Goal: Information Seeking & Learning: Learn about a topic

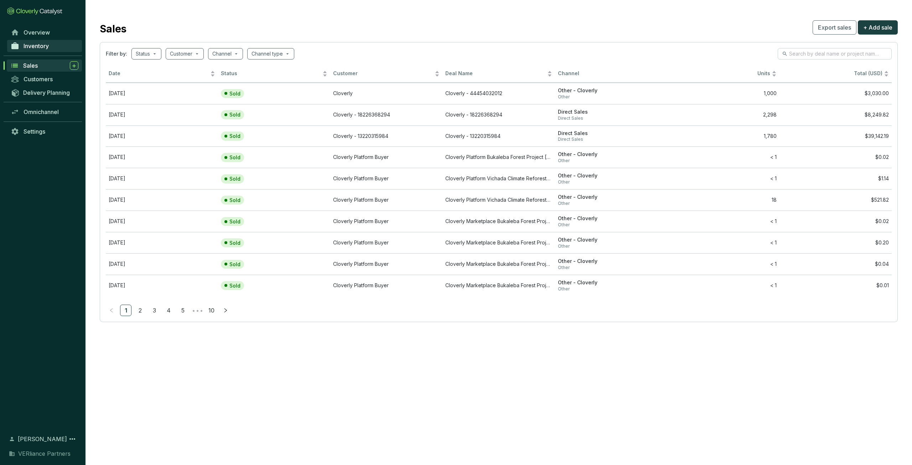
click at [39, 45] on span "Inventory" at bounding box center [36, 45] width 25 height 7
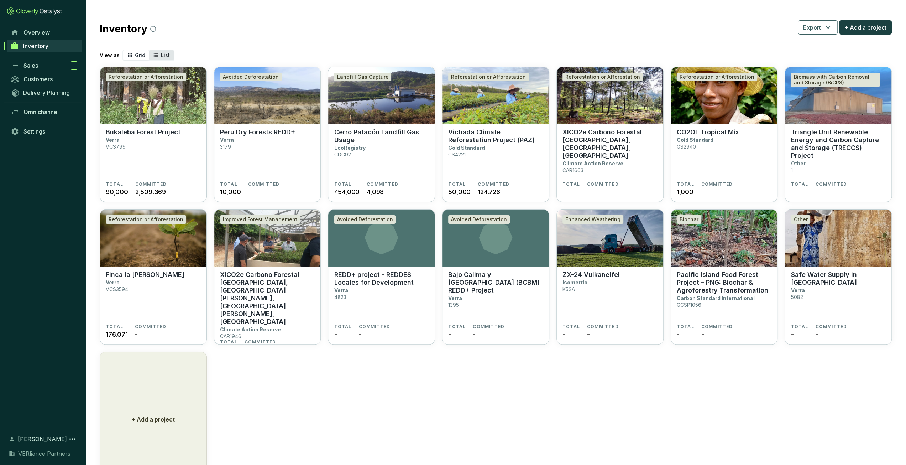
click at [159, 56] on div "List" at bounding box center [161, 55] width 25 height 10
click at [149, 50] on input "List" at bounding box center [149, 50] width 0 height 0
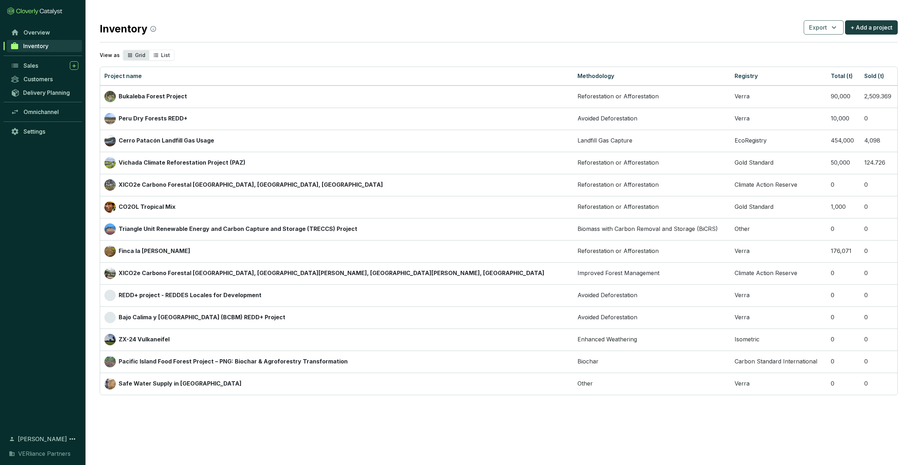
click at [137, 57] on span "Grid" at bounding box center [140, 55] width 10 height 6
click at [123, 50] on input "Grid" at bounding box center [123, 50] width 0 height 0
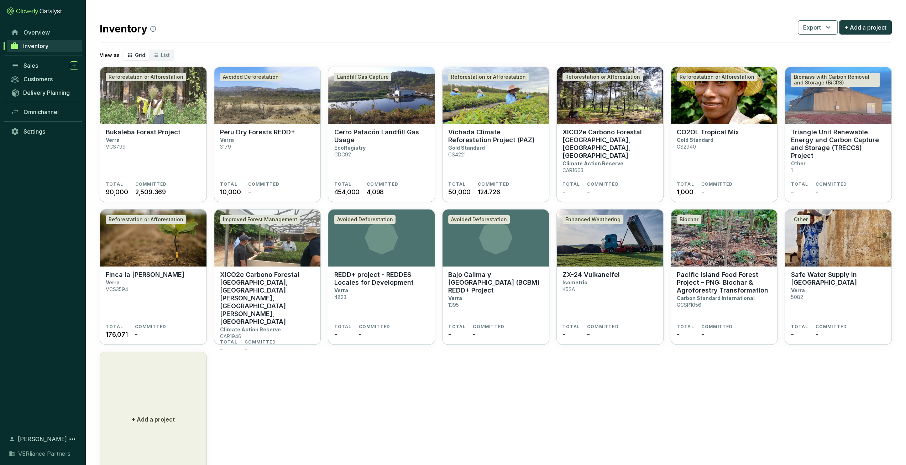
click at [40, 59] on div "Sales" at bounding box center [42, 66] width 85 height 14
click at [39, 63] on div "Sales" at bounding box center [51, 65] width 55 height 9
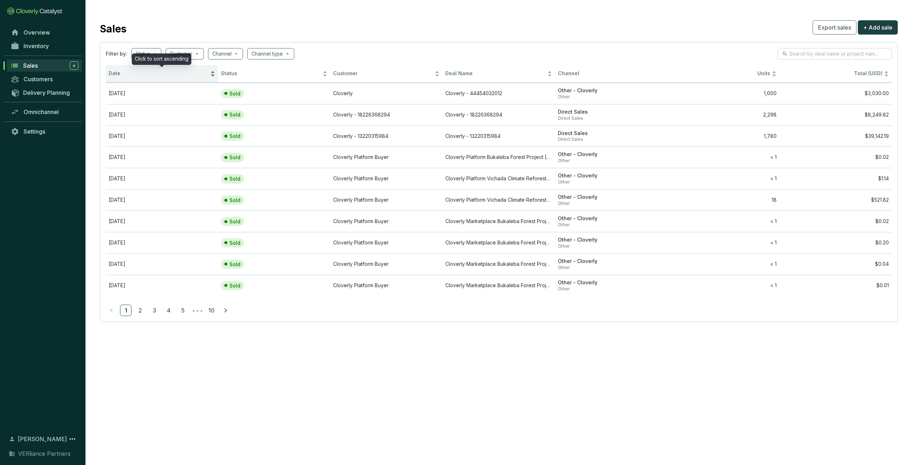
click at [162, 74] on span "Date" at bounding box center [159, 73] width 100 height 7
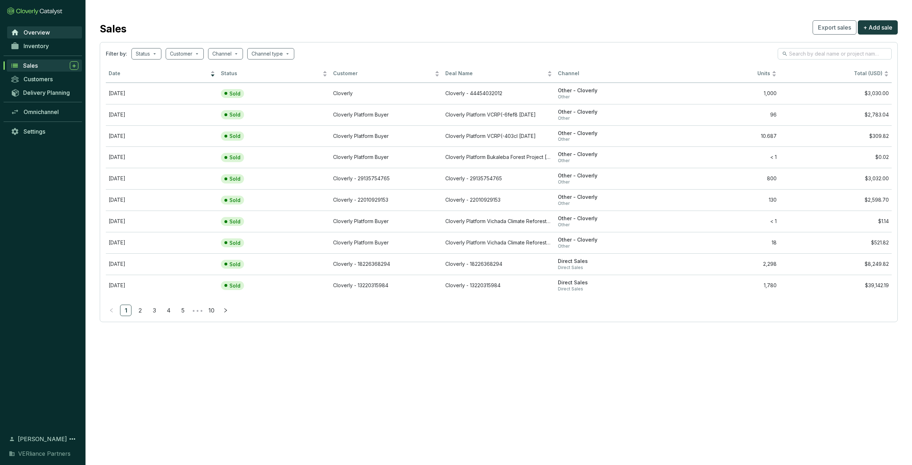
click at [38, 36] on link "Overview" at bounding box center [44, 32] width 75 height 12
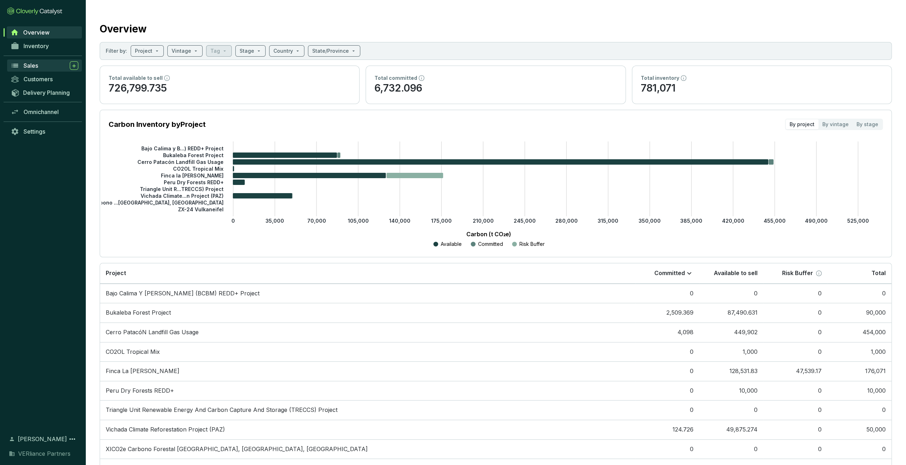
click at [48, 68] on div "Sales" at bounding box center [51, 65] width 55 height 9
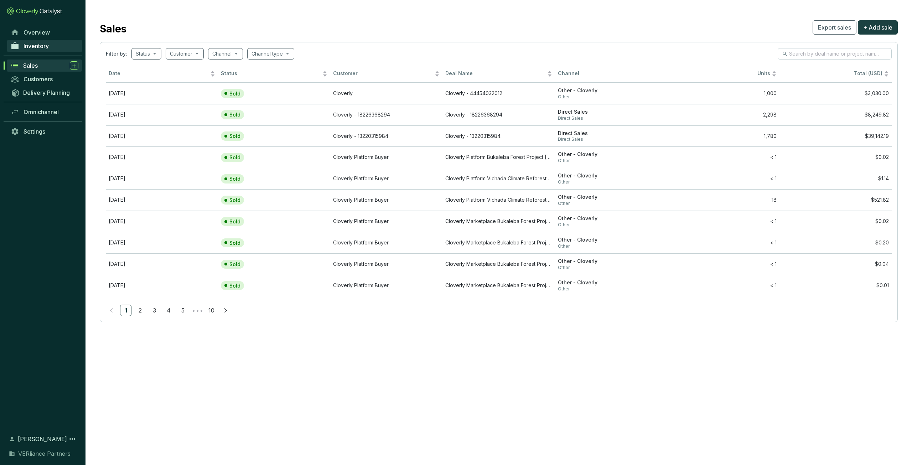
click at [34, 51] on link "Inventory" at bounding box center [44, 46] width 75 height 12
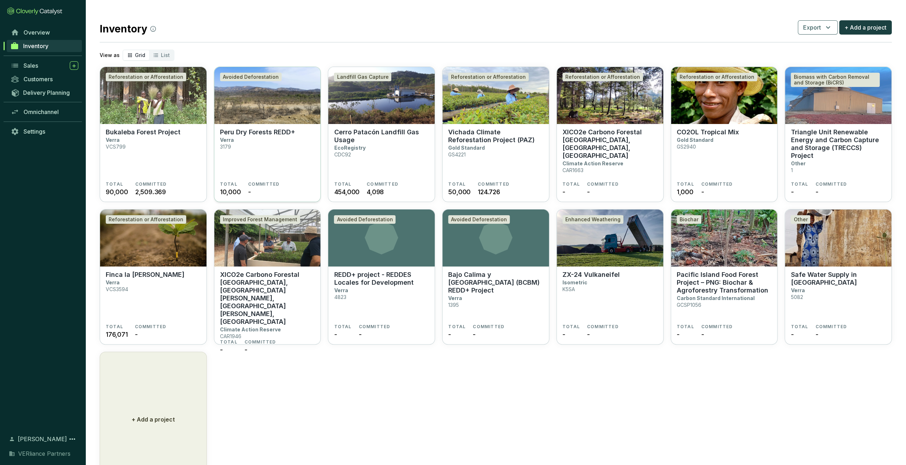
click at [303, 162] on section "Peru Dry Forests REDD+ Verra 3179" at bounding box center [267, 154] width 95 height 53
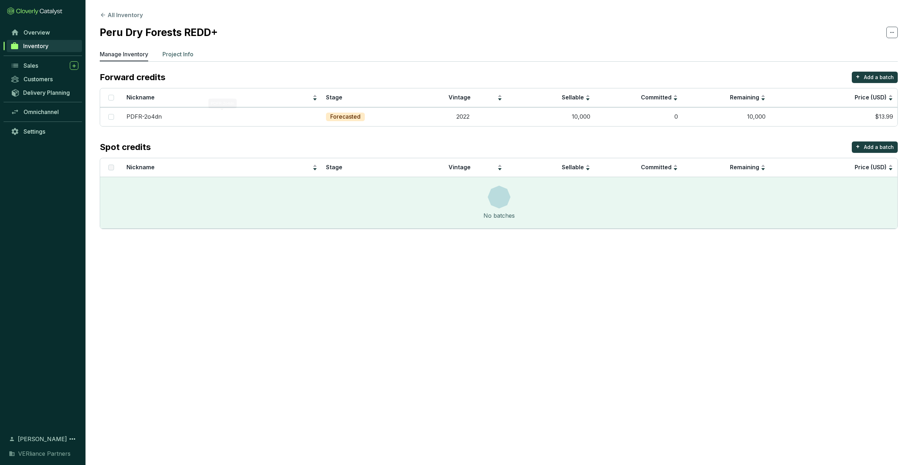
click at [186, 52] on p "Project Info" at bounding box center [177, 54] width 31 height 9
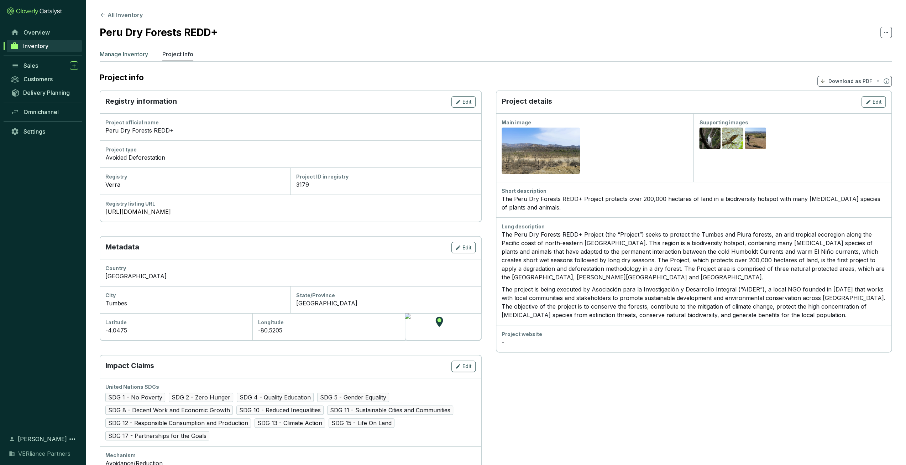
click at [136, 55] on p "Manage Inventory" at bounding box center [124, 54] width 48 height 9
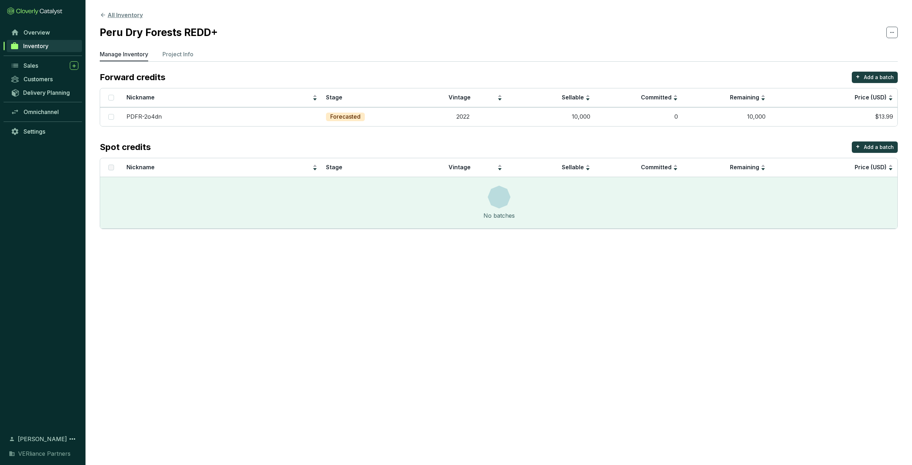
click at [118, 17] on button "All Inventory" at bounding box center [121, 15] width 43 height 9
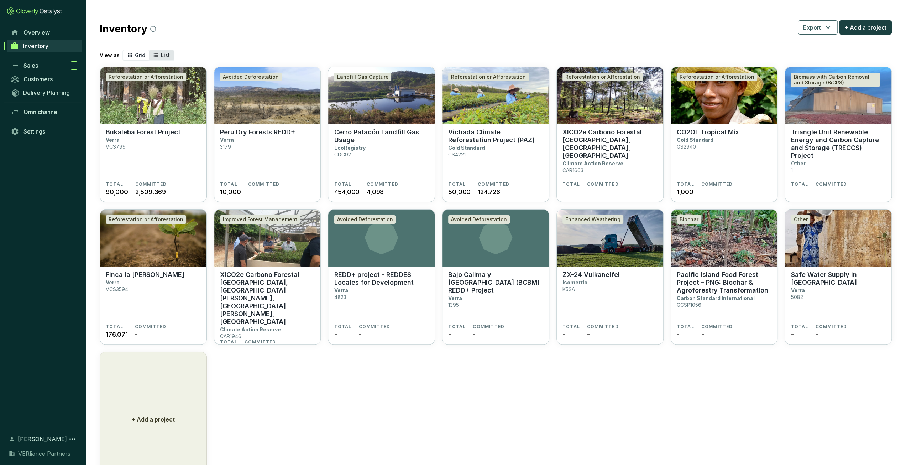
click at [157, 58] on icon "segmented control" at bounding box center [156, 55] width 6 height 9
click at [149, 50] on input "List" at bounding box center [149, 50] width 0 height 0
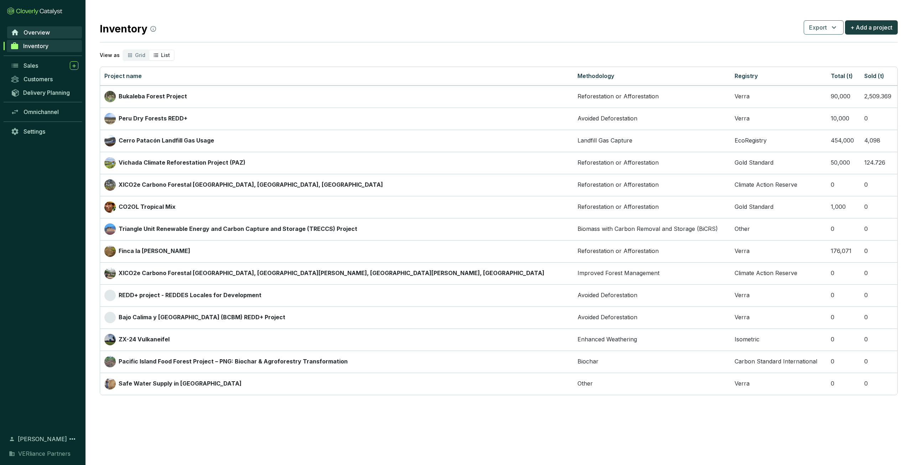
click at [43, 30] on span "Overview" at bounding box center [37, 32] width 26 height 7
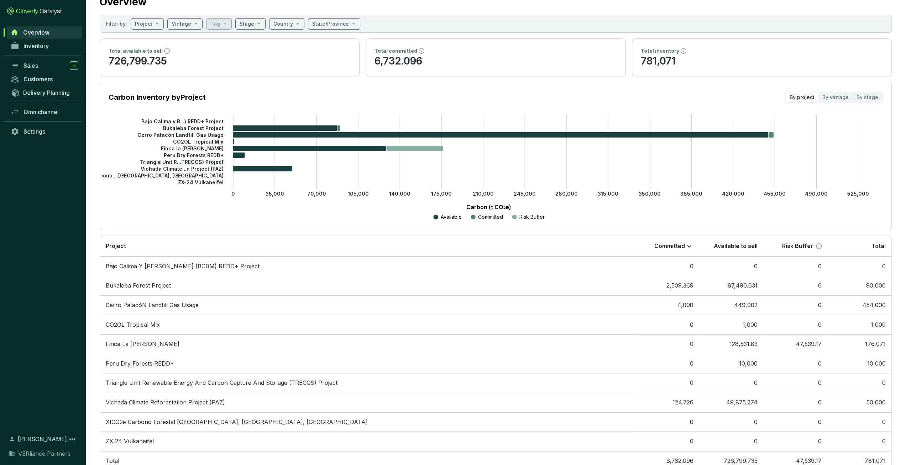
scroll to position [49, 0]
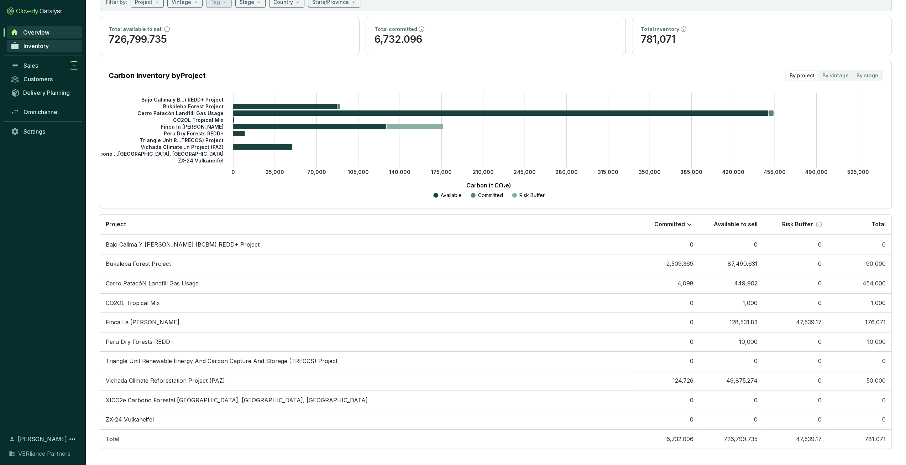
click at [47, 45] on span "Inventory" at bounding box center [36, 45] width 25 height 7
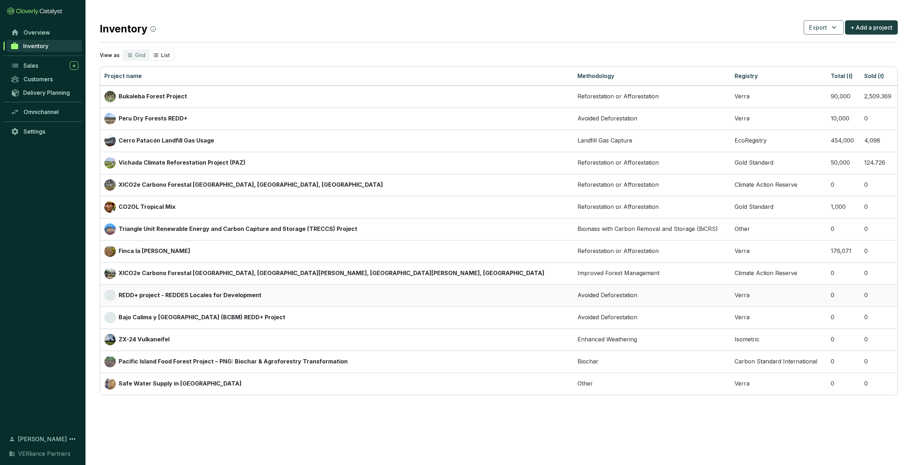
click at [169, 297] on p "REDD+ project - REDDES Locales for Development" at bounding box center [190, 295] width 143 height 8
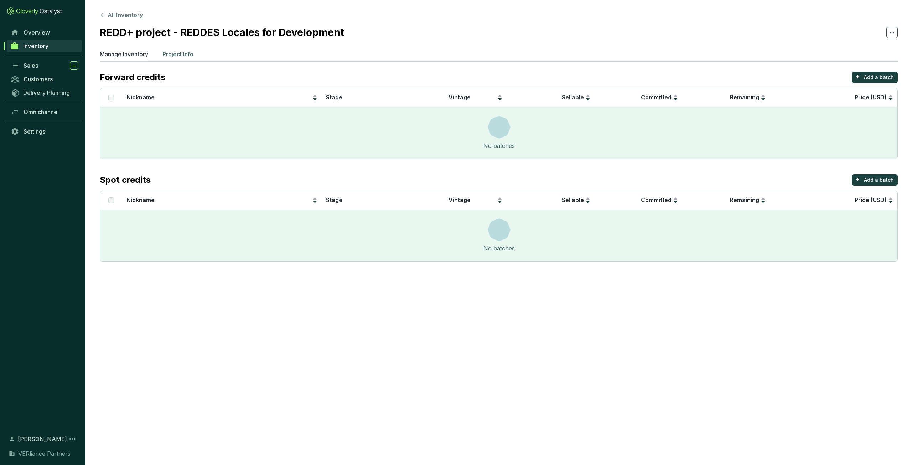
click at [180, 50] on p "Project Info" at bounding box center [177, 54] width 31 height 9
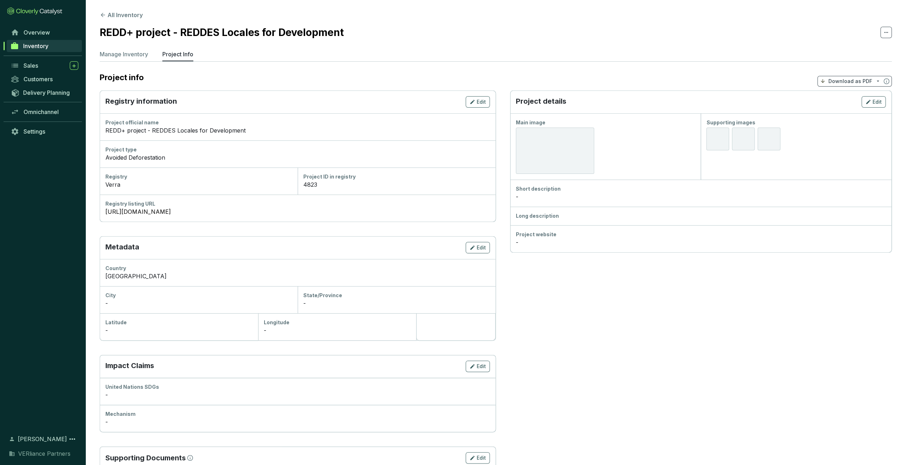
click at [166, 131] on div "REDD+ project - REDDES Locales for Development" at bounding box center [297, 130] width 385 height 9
copy div "REDD+ project - REDDES Locales for Development"
click at [190, 213] on link "[URL][DOMAIN_NAME]" at bounding box center [297, 211] width 385 height 9
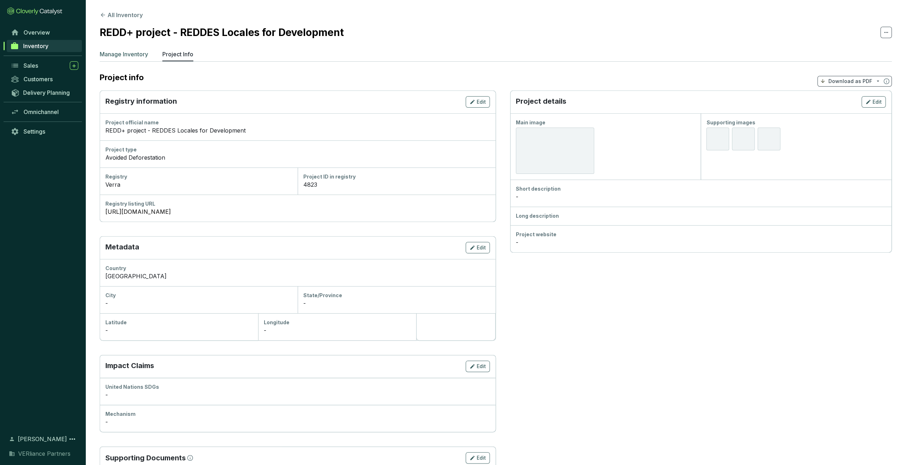
click at [130, 52] on p "Manage Inventory" at bounding box center [124, 54] width 48 height 9
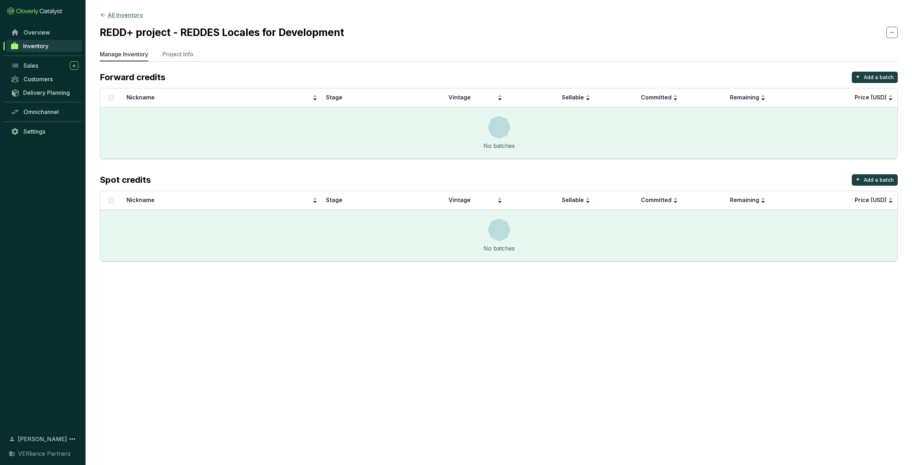
click at [125, 18] on button "All Inventory" at bounding box center [121, 15] width 43 height 9
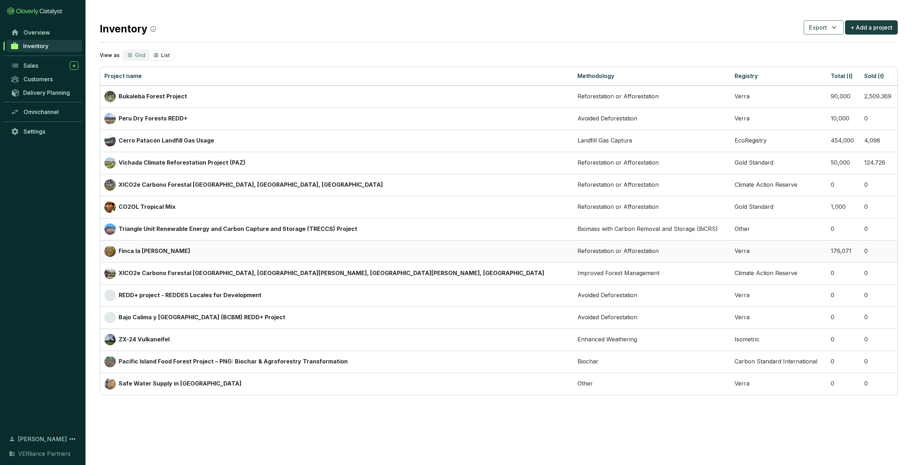
click at [160, 252] on div "Finca la [PERSON_NAME]" at bounding box center [336, 250] width 464 height 11
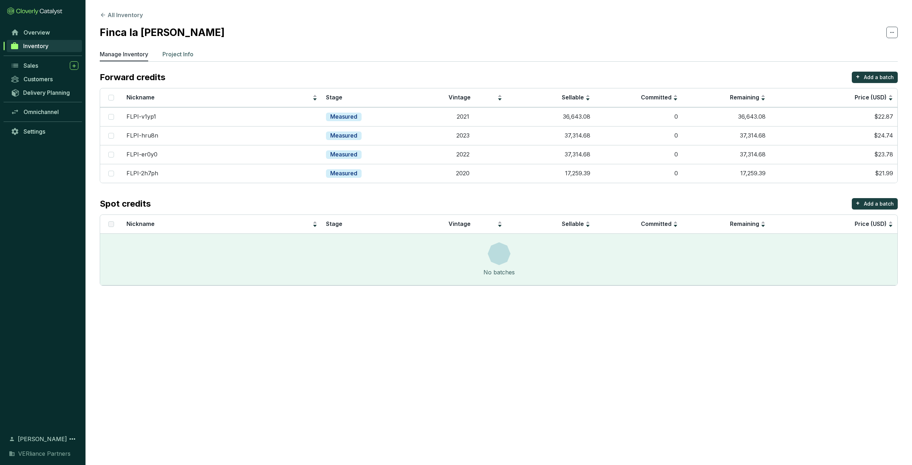
click at [184, 53] on p "Project Info" at bounding box center [177, 54] width 31 height 9
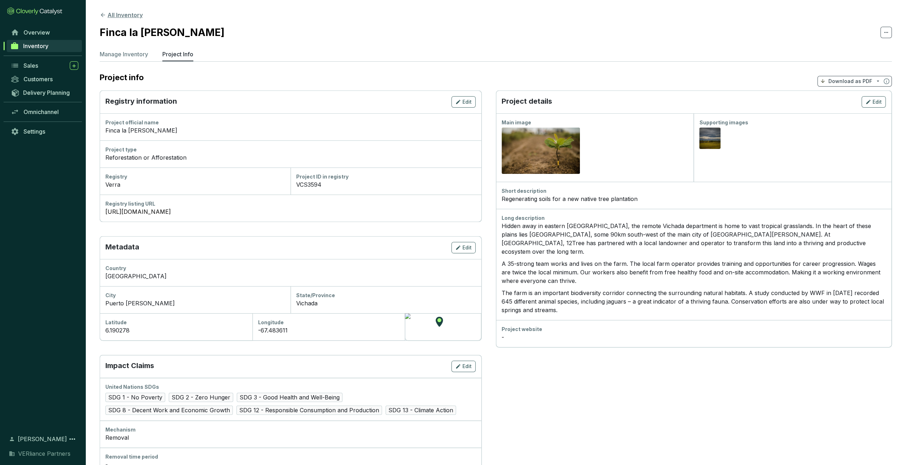
click at [136, 17] on button "All Inventory" at bounding box center [121, 15] width 43 height 9
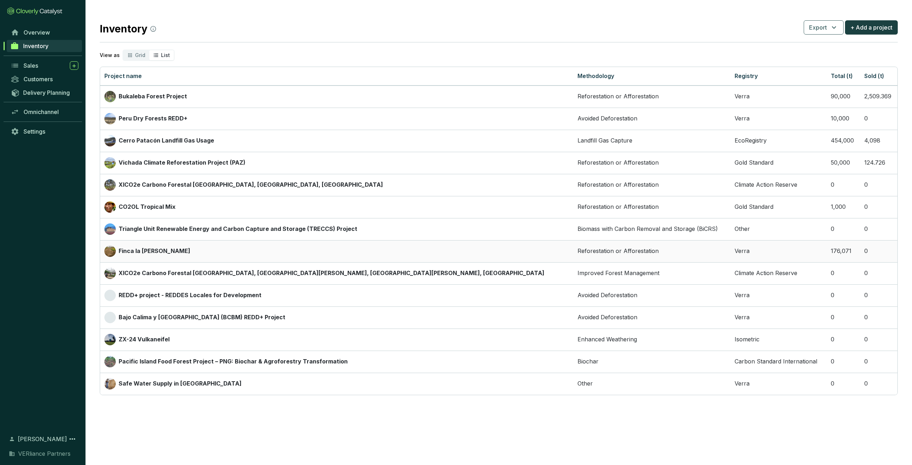
click at [214, 252] on div "Finca la [PERSON_NAME]" at bounding box center [336, 250] width 464 height 11
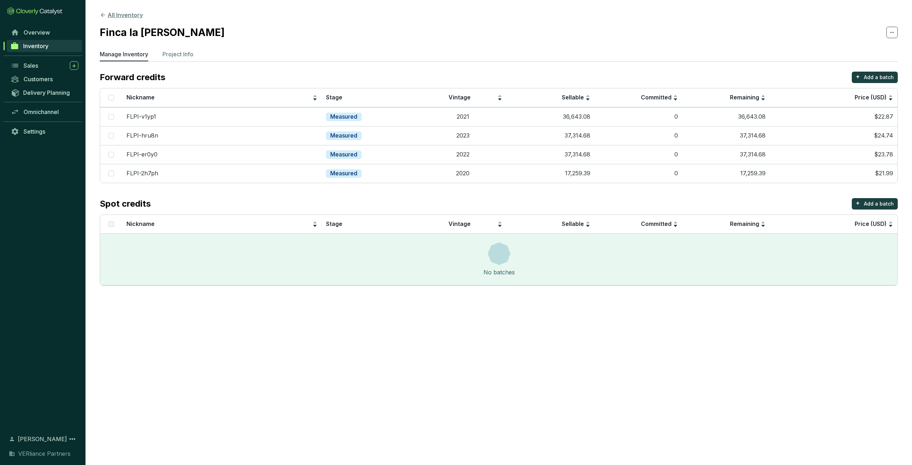
click at [127, 17] on button "All Inventory" at bounding box center [121, 15] width 43 height 9
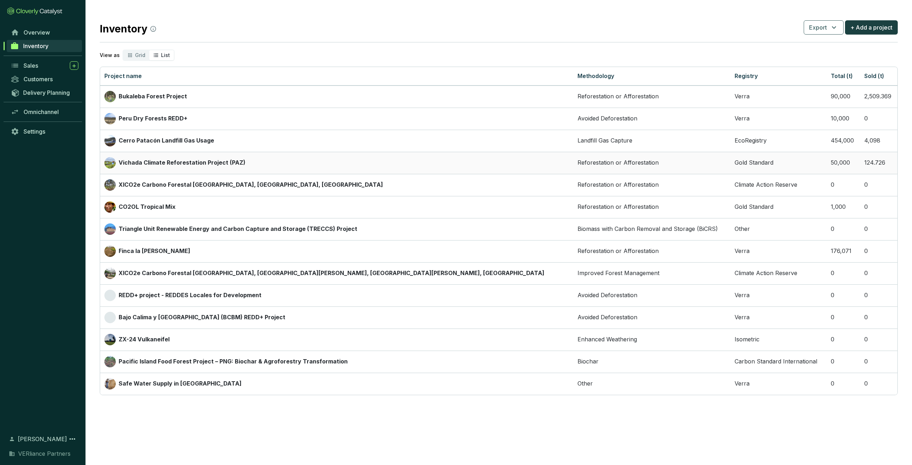
click at [187, 162] on p "Vichada Climate Reforestation Project (PAZ)" at bounding box center [182, 163] width 127 height 8
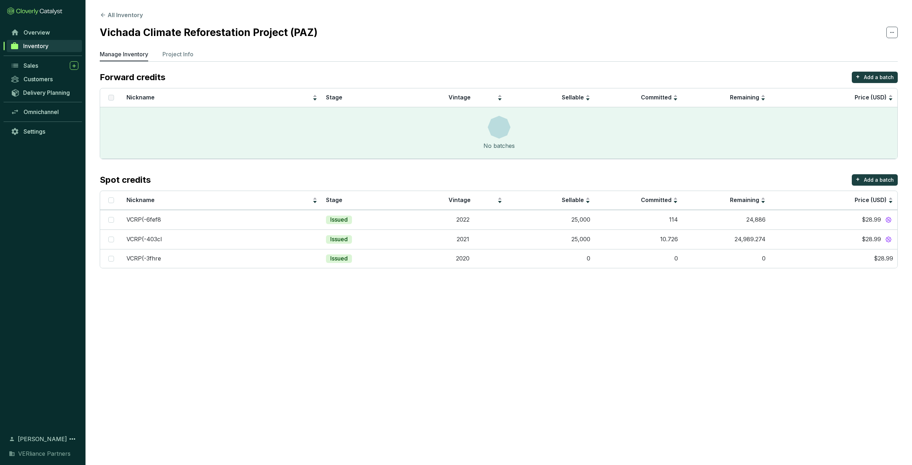
click at [166, 48] on section "All Inventory Vichada Climate Reforestation Project (PAZ) Manage Inventory Proj…" at bounding box center [498, 141] width 826 height 282
click at [170, 50] on p "Project Info" at bounding box center [177, 54] width 31 height 9
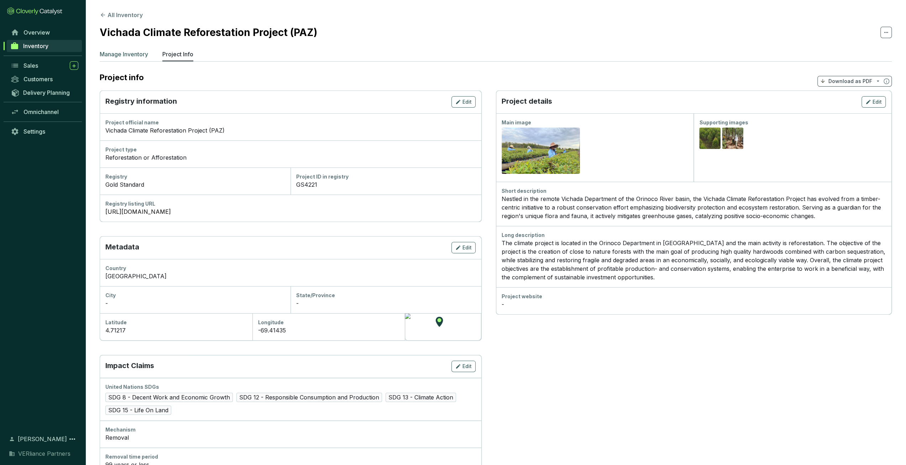
click at [123, 54] on p "Manage Inventory" at bounding box center [124, 54] width 48 height 9
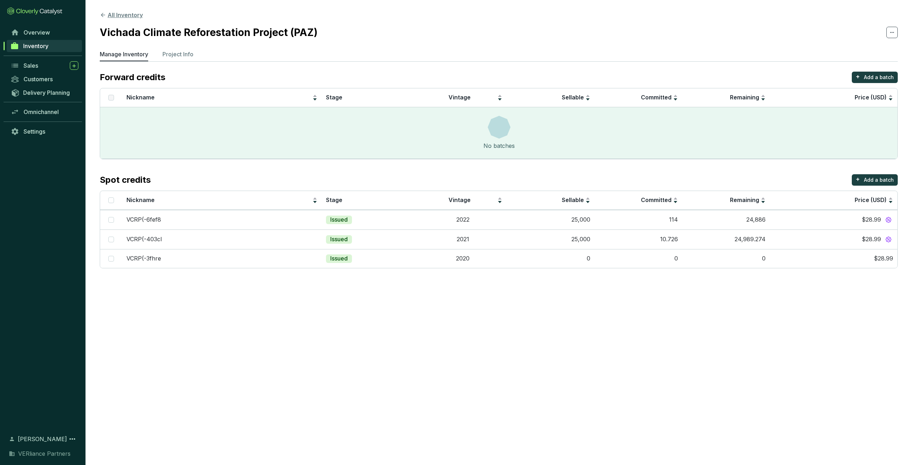
click at [117, 15] on button "All Inventory" at bounding box center [121, 15] width 43 height 9
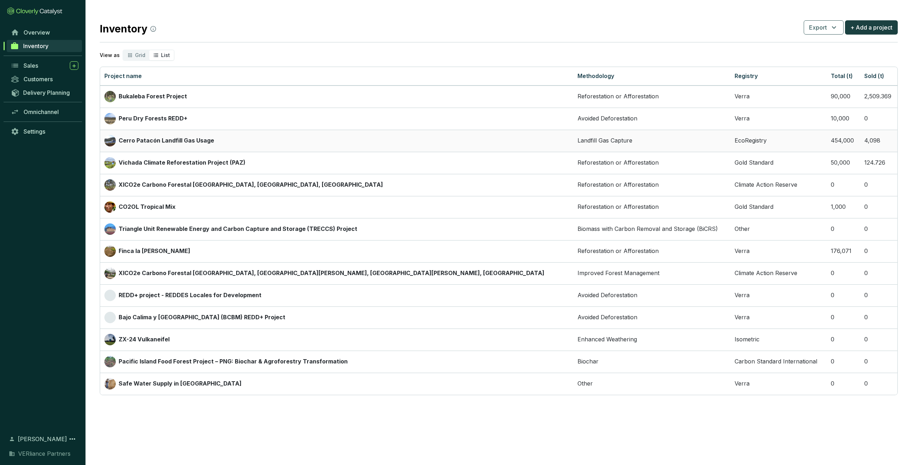
click at [212, 141] on div "Cerro Patacón Landfill Gas Usage" at bounding box center [336, 140] width 464 height 11
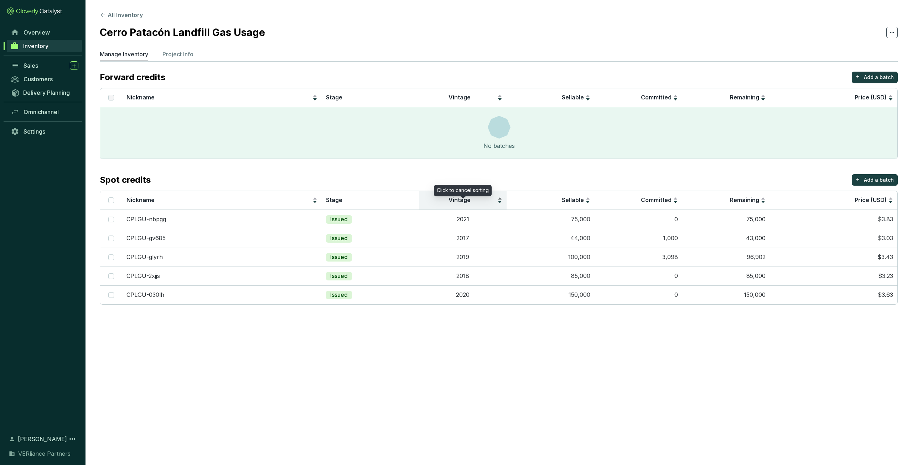
click at [467, 204] on div "Vintage" at bounding box center [462, 200] width 79 height 9
click at [197, 53] on ul "Manage Inventory Project Info" at bounding box center [499, 55] width 798 height 11
click at [176, 55] on p "Project Info" at bounding box center [177, 54] width 31 height 9
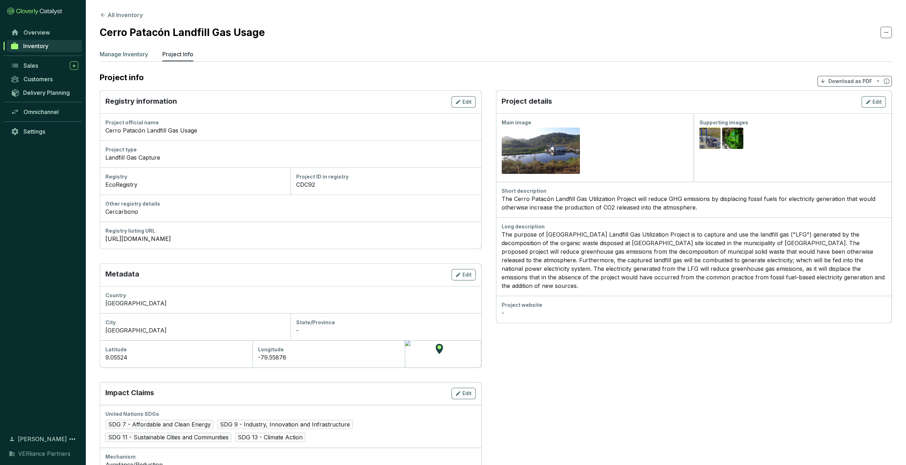
click at [126, 54] on p "Manage Inventory" at bounding box center [124, 54] width 48 height 9
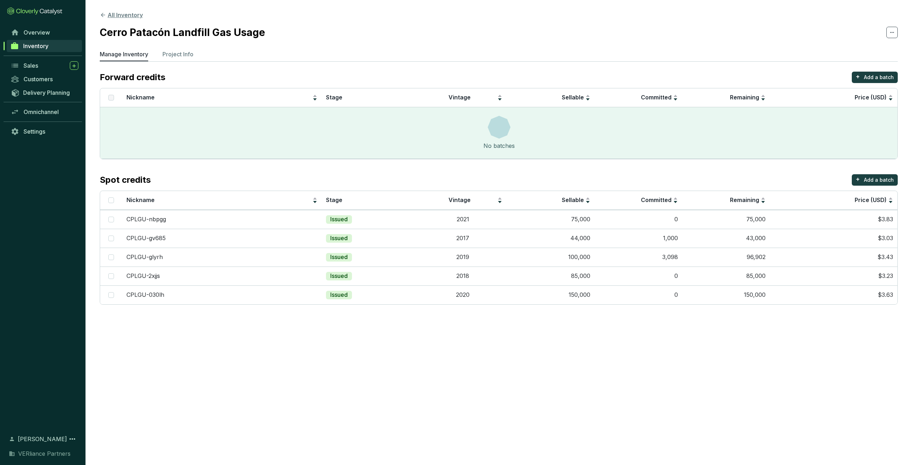
click at [118, 16] on button "All Inventory" at bounding box center [121, 15] width 43 height 9
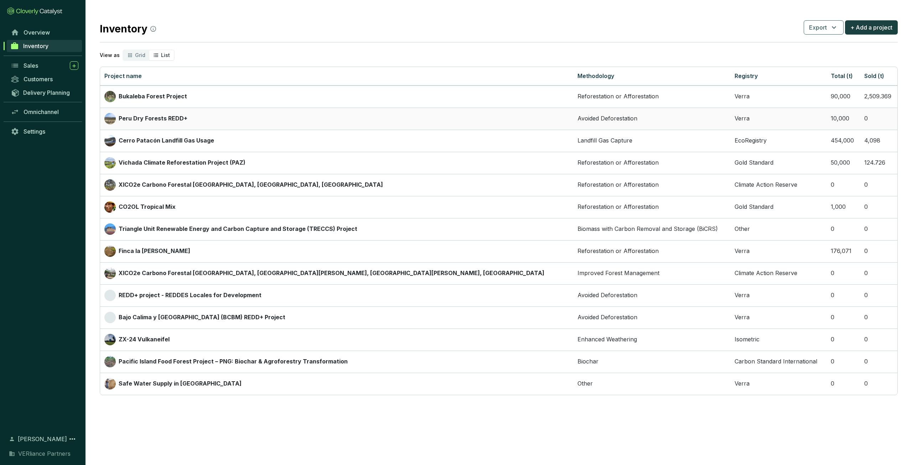
click at [174, 119] on p "Peru Dry Forests REDD+" at bounding box center [153, 119] width 69 height 8
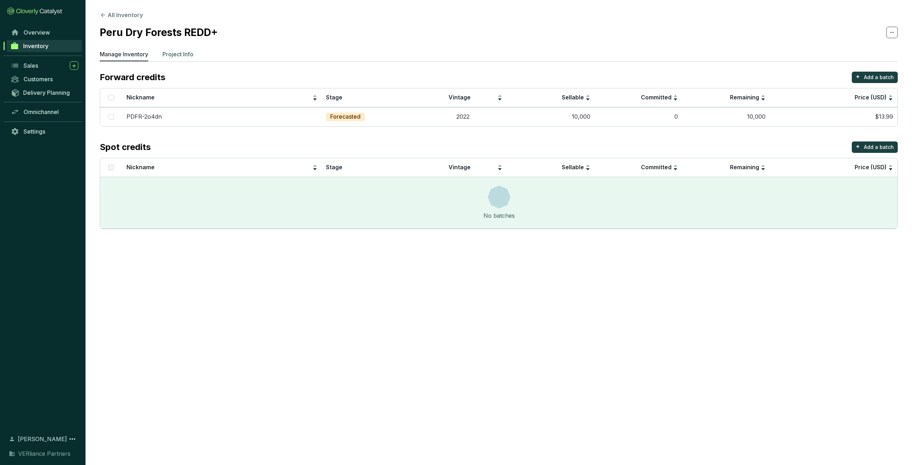
click at [188, 55] on p "Project Info" at bounding box center [177, 54] width 31 height 9
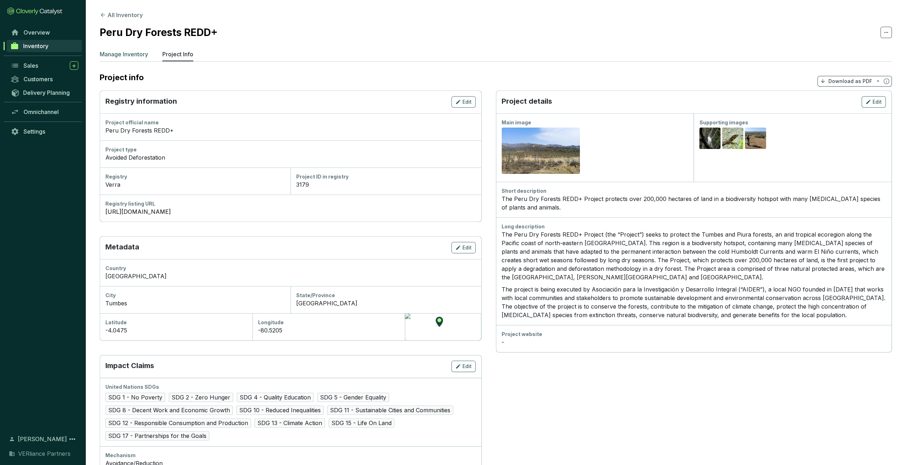
click at [131, 54] on p "Manage Inventory" at bounding box center [124, 54] width 48 height 9
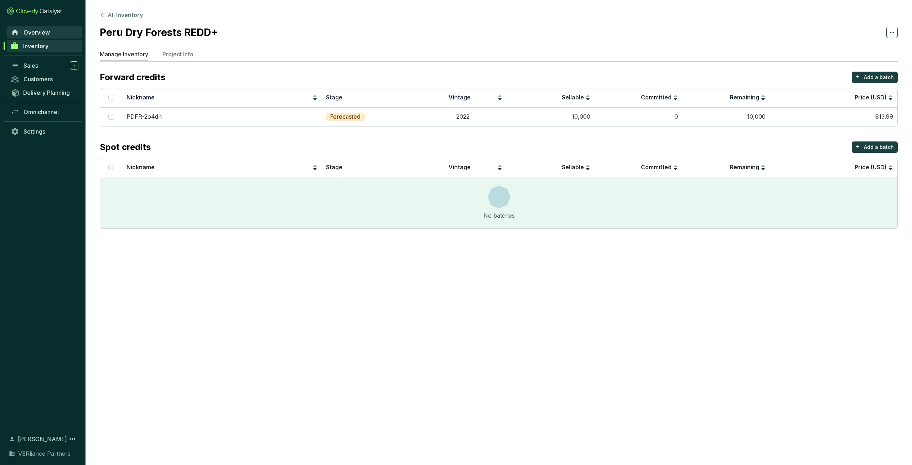
click at [30, 31] on span "Overview" at bounding box center [37, 32] width 26 height 7
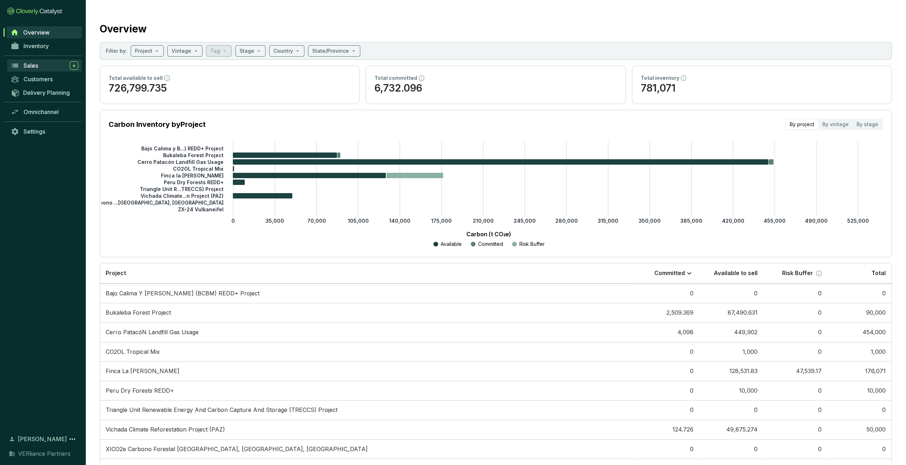
click at [36, 67] on span "Sales" at bounding box center [31, 65] width 15 height 7
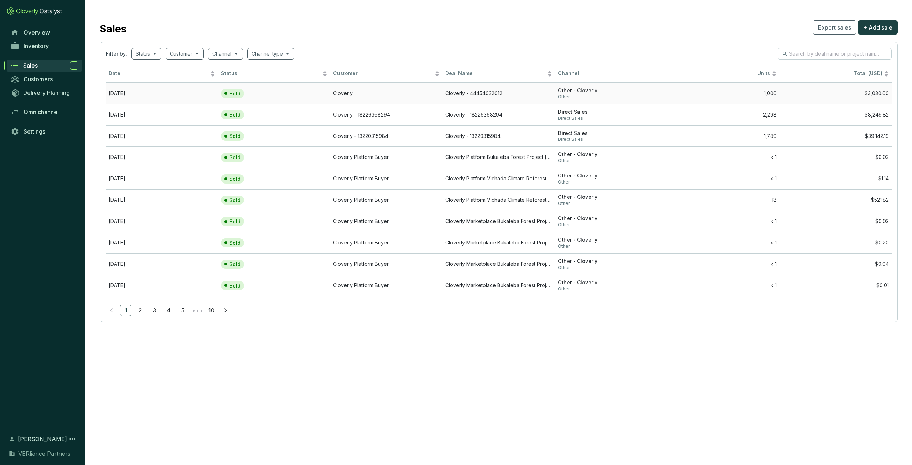
click at [160, 95] on td "[DATE]" at bounding box center [162, 93] width 112 height 21
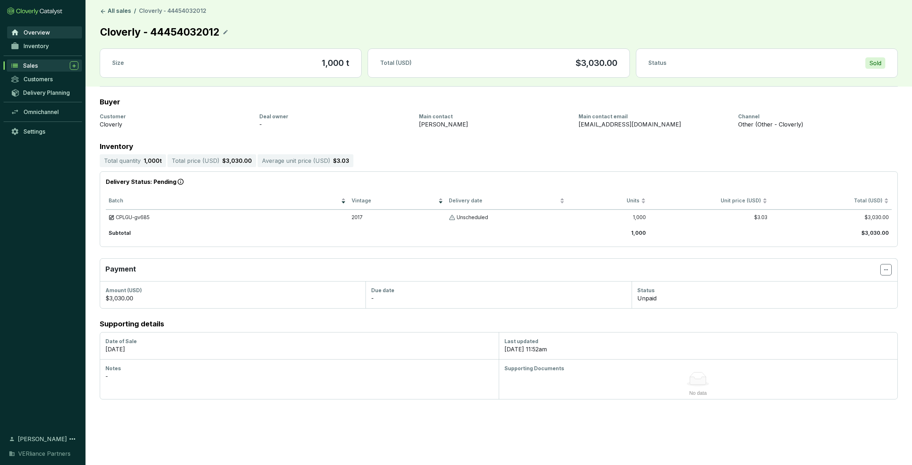
click at [38, 33] on span "Overview" at bounding box center [37, 32] width 26 height 7
